Goal: Information Seeking & Learning: Find specific fact

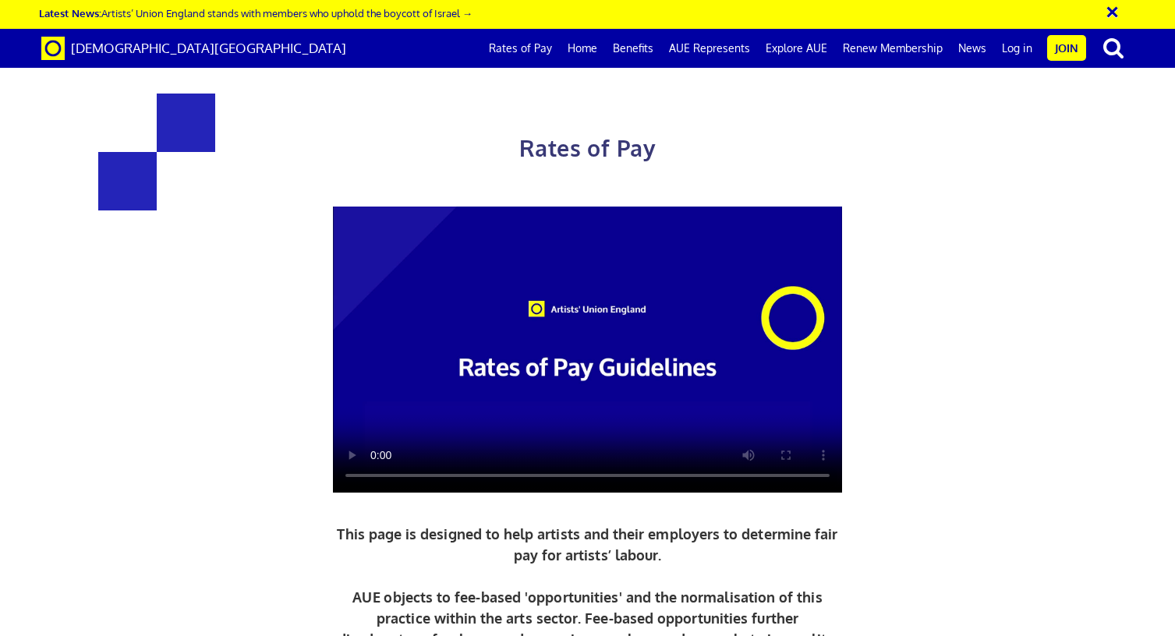
scroll to position [613, 0]
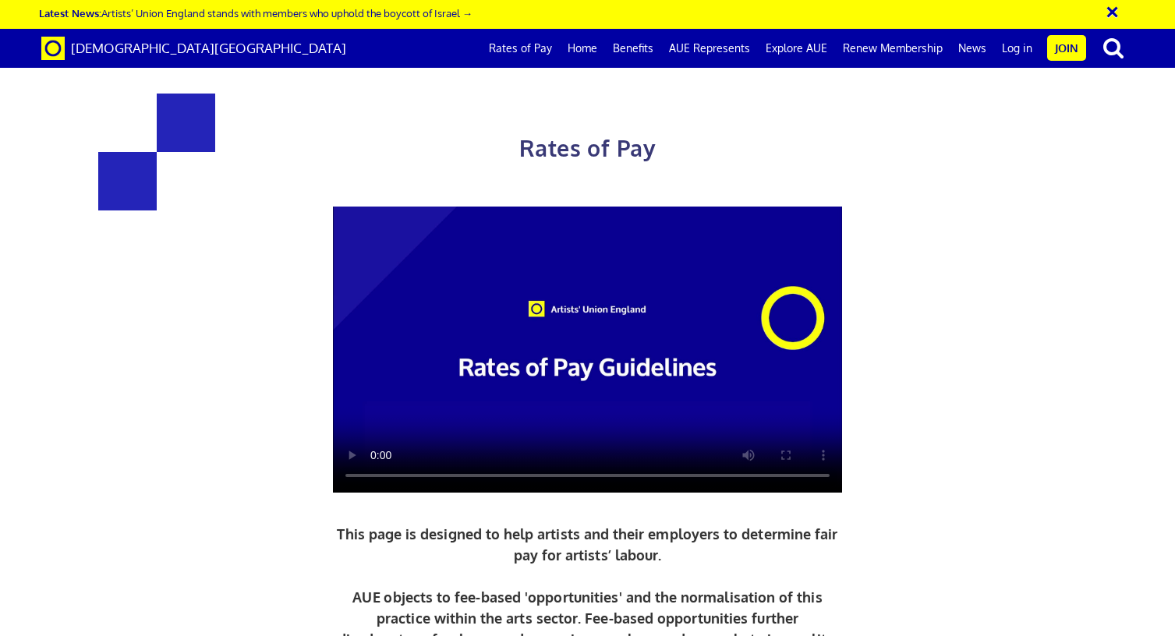
drag, startPoint x: 266, startPoint y: 358, endPoint x: 511, endPoint y: 371, distance: 245.1
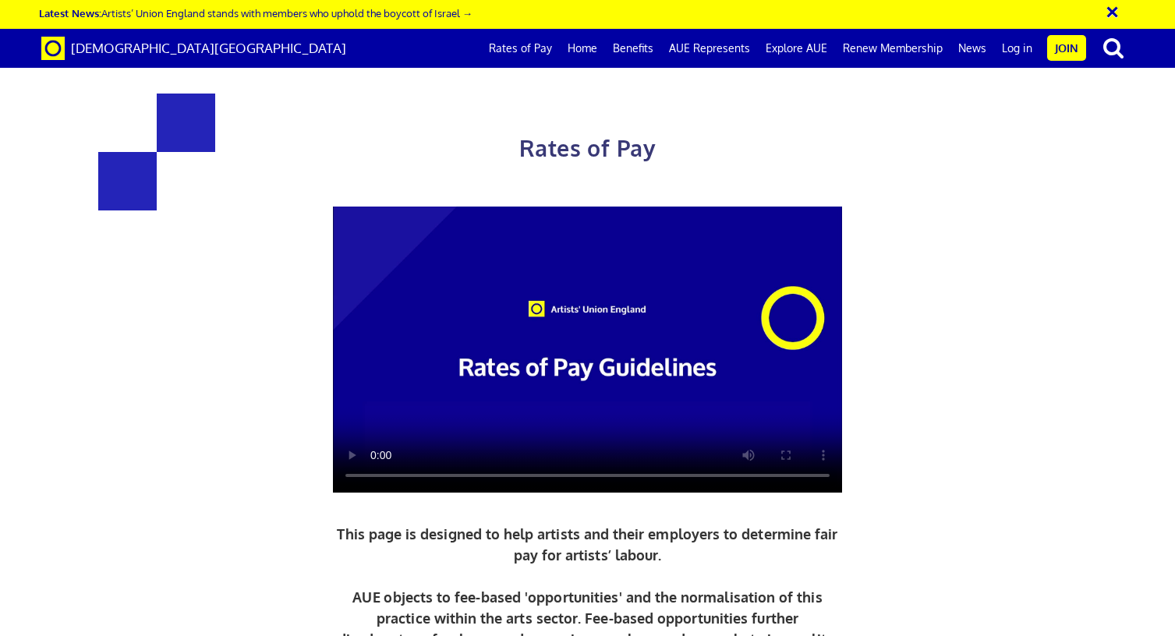
drag, startPoint x: 251, startPoint y: 425, endPoint x: 492, endPoint y: 432, distance: 241.0
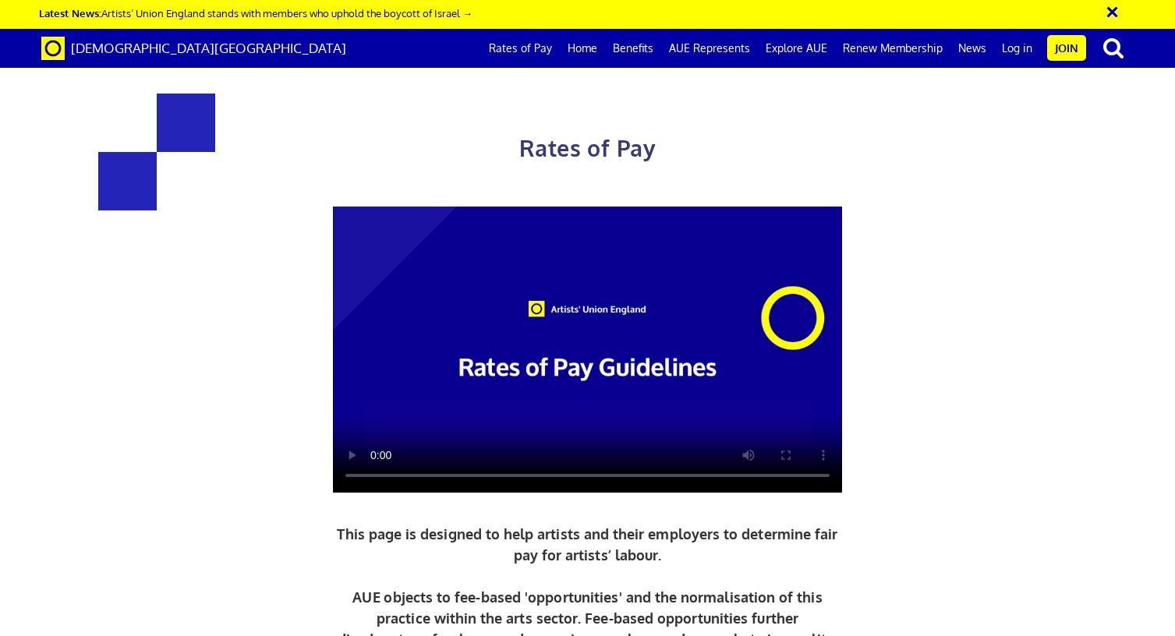
drag, startPoint x: 457, startPoint y: 497, endPoint x: 242, endPoint y: 388, distance: 240.9
drag, startPoint x: 454, startPoint y: 493, endPoint x: 264, endPoint y: 405, distance: 208.9
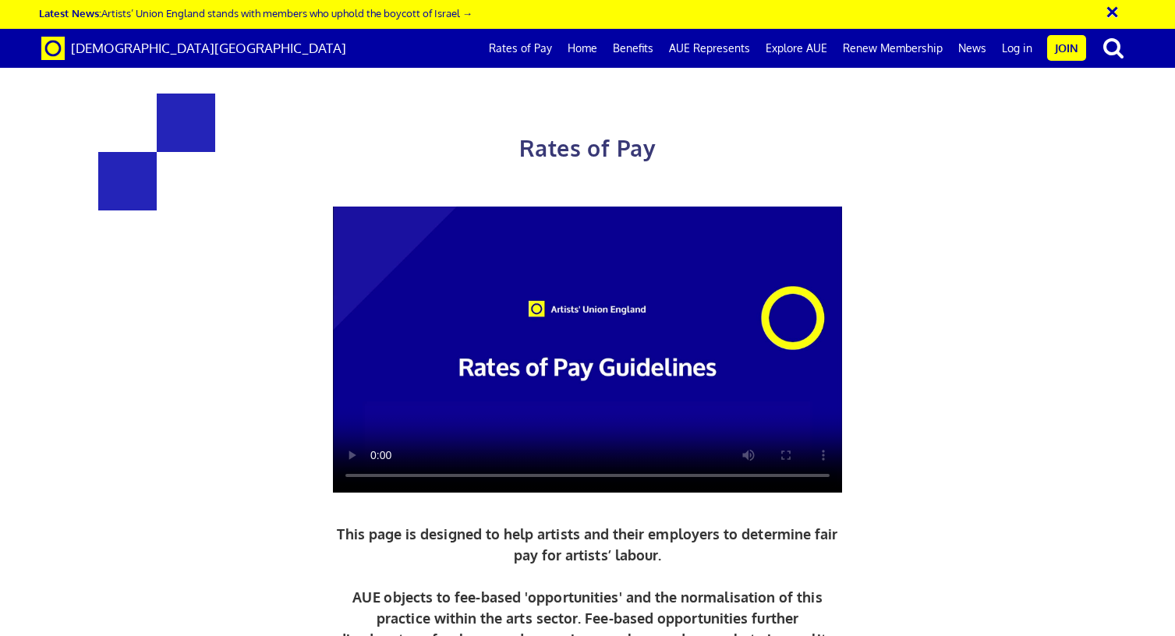
copy div "£352.01 a day ½ £193.61 per ½ day £44.00 an hour"
